Goal: Task Accomplishment & Management: Manage account settings

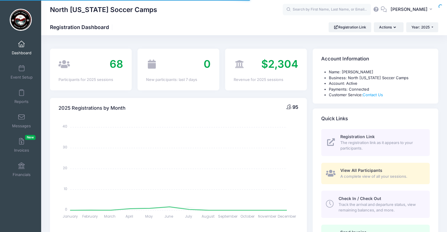
select select
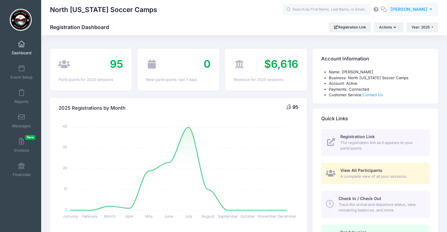
click at [431, 12] on button "KW [PERSON_NAME]" at bounding box center [412, 10] width 51 height 14
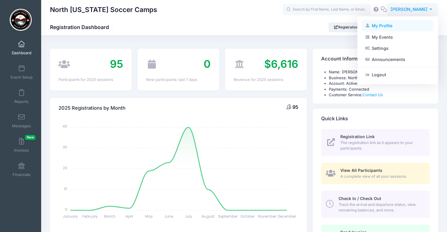
click at [390, 26] on link "My Profile" at bounding box center [397, 25] width 71 height 11
